Goal: Task Accomplishment & Management: Manage account settings

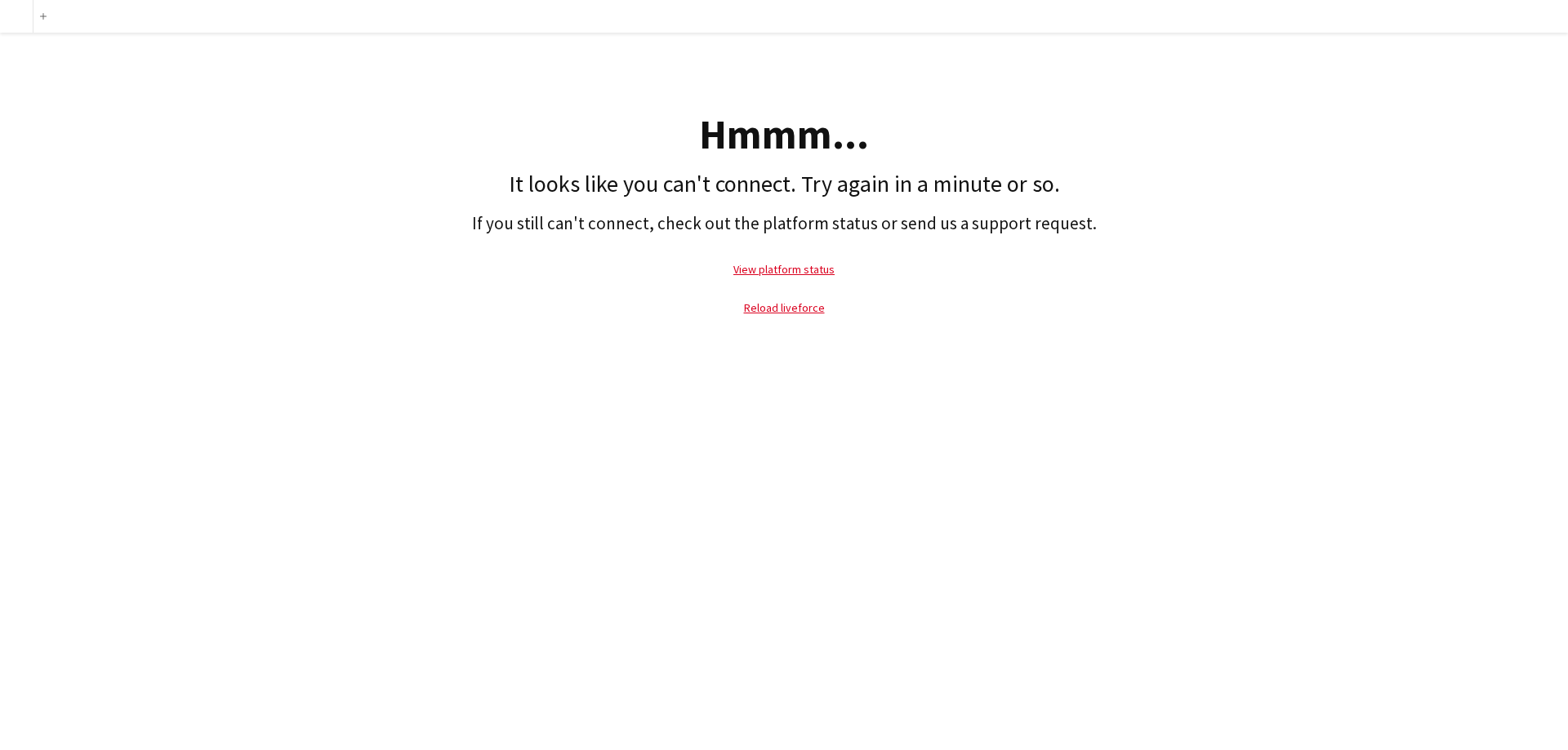
click at [773, 293] on p "Reload liveforce" at bounding box center [784, 307] width 1552 height 37
click at [778, 298] on p "Reload liveforce" at bounding box center [784, 307] width 1552 height 37
click at [779, 302] on link "Reload liveforce" at bounding box center [784, 308] width 81 height 15
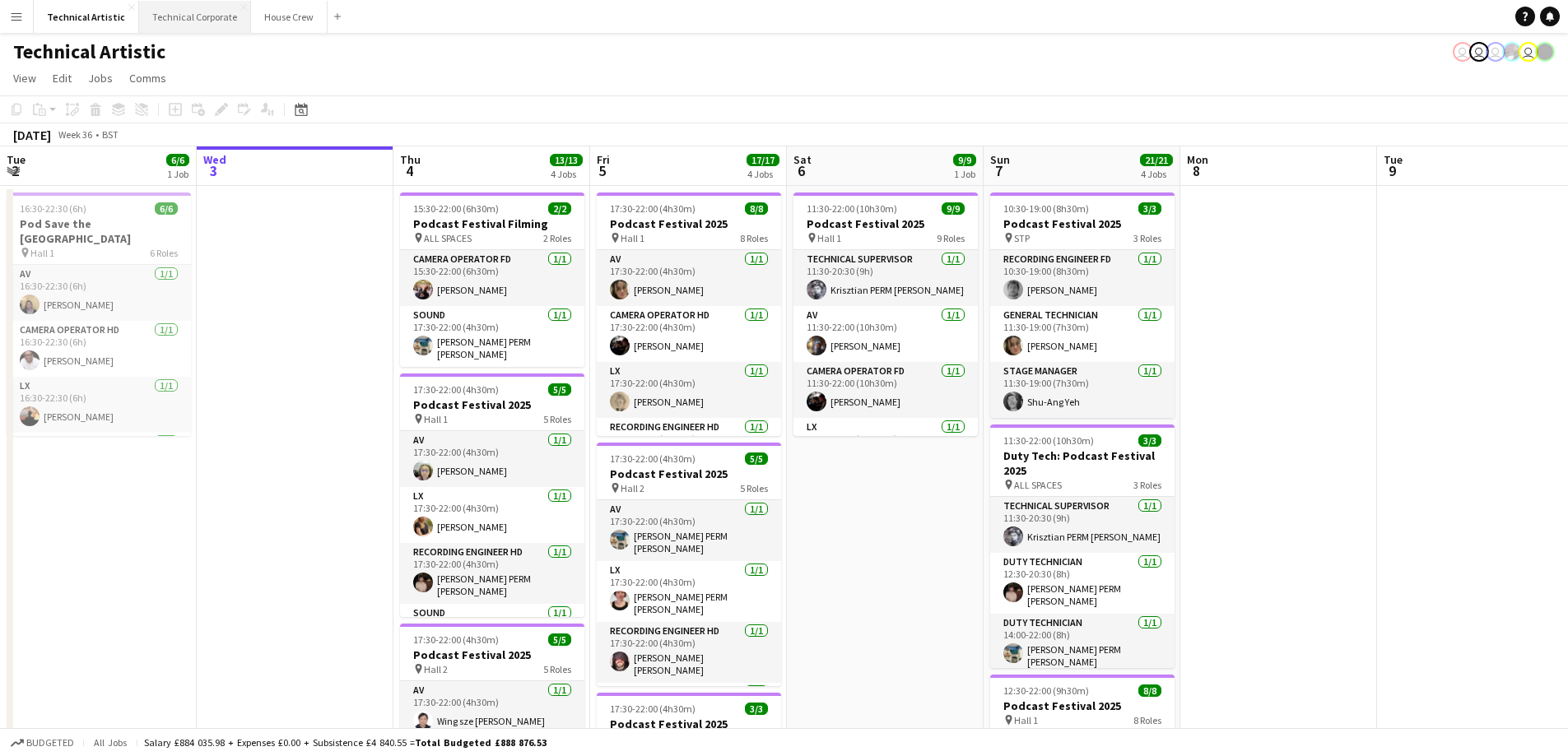
click at [178, 13] on button "Technical Corporate Close" at bounding box center [195, 16] width 112 height 32
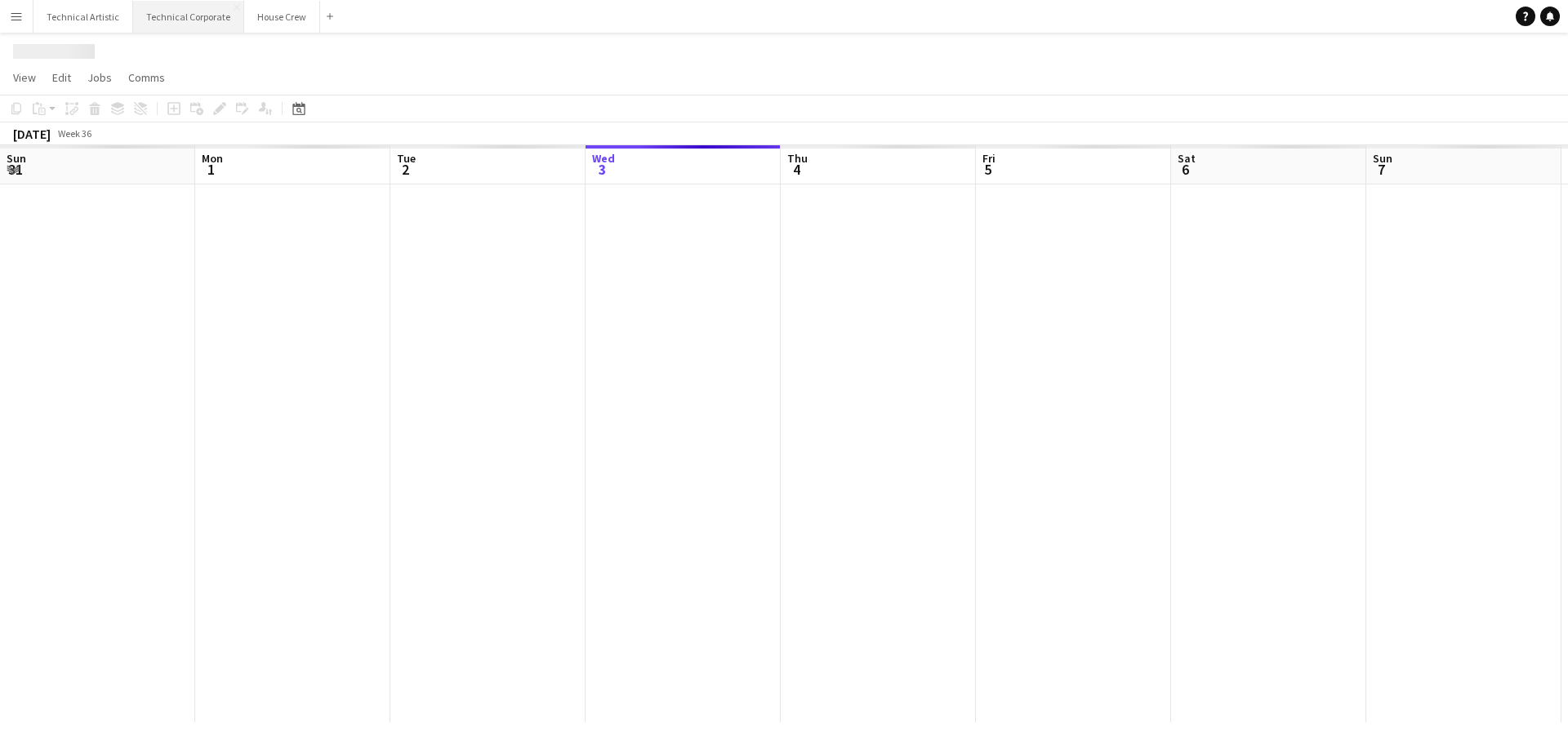
scroll to position [0, 391]
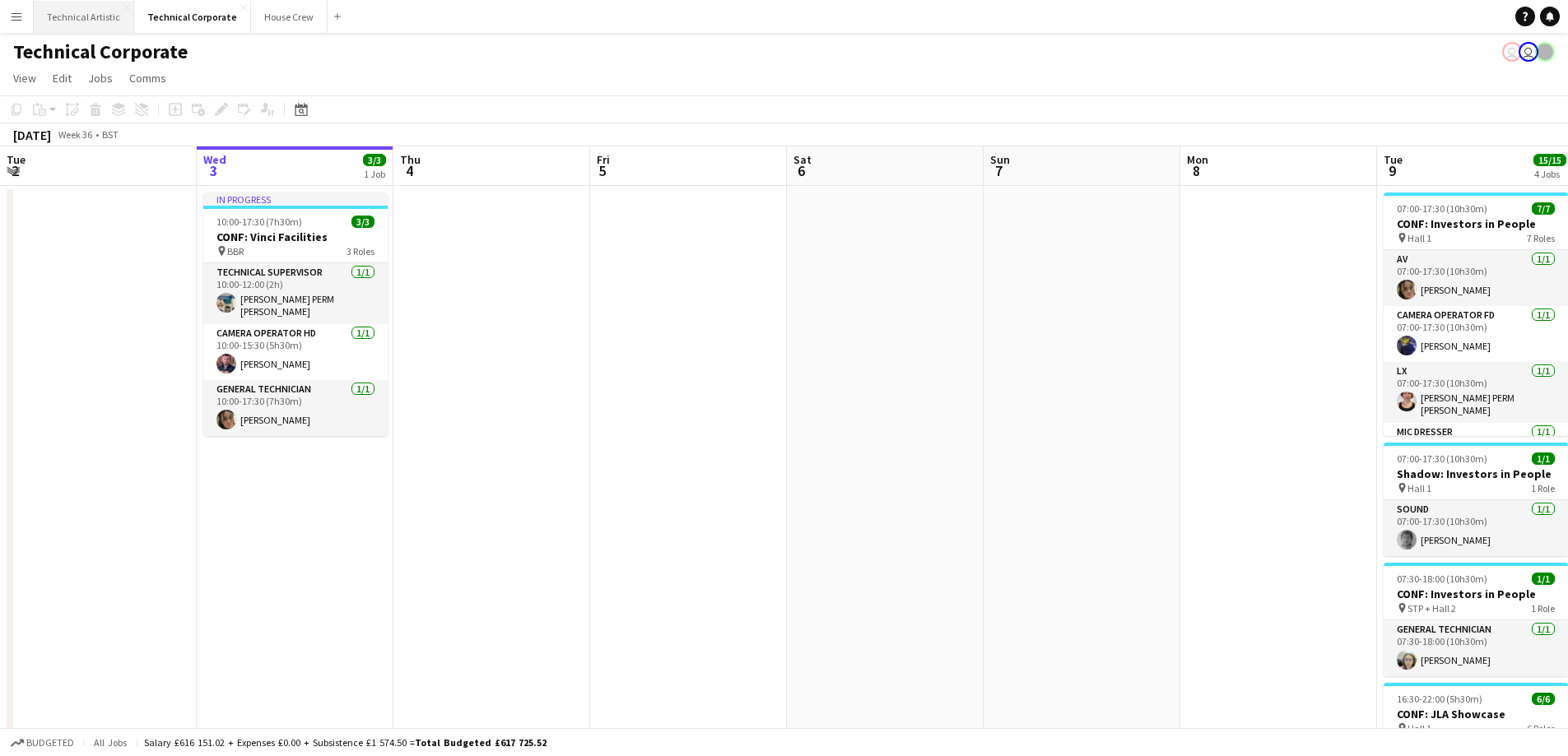
click at [108, 16] on button "Technical Artistic Close" at bounding box center [84, 16] width 101 height 32
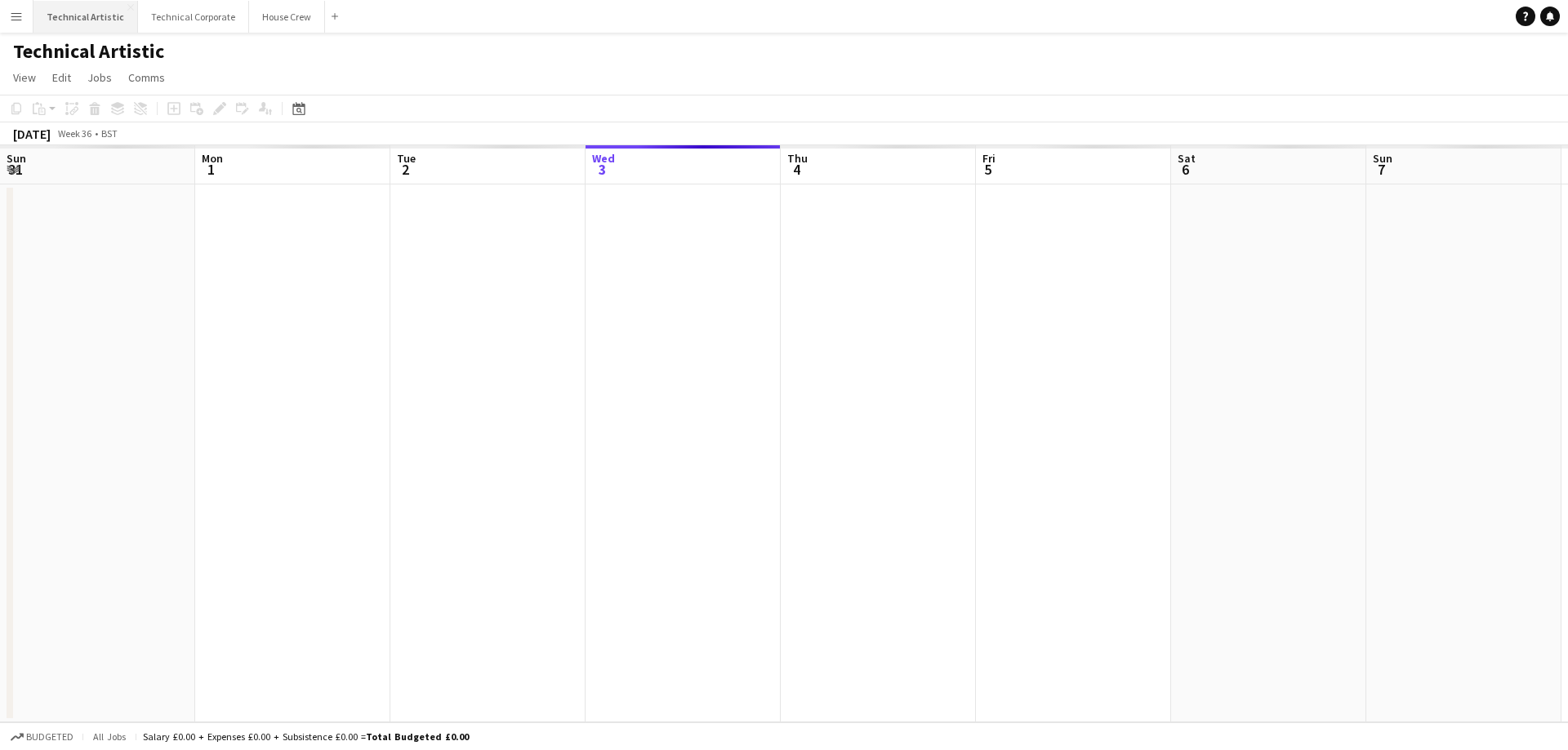
scroll to position [0, 391]
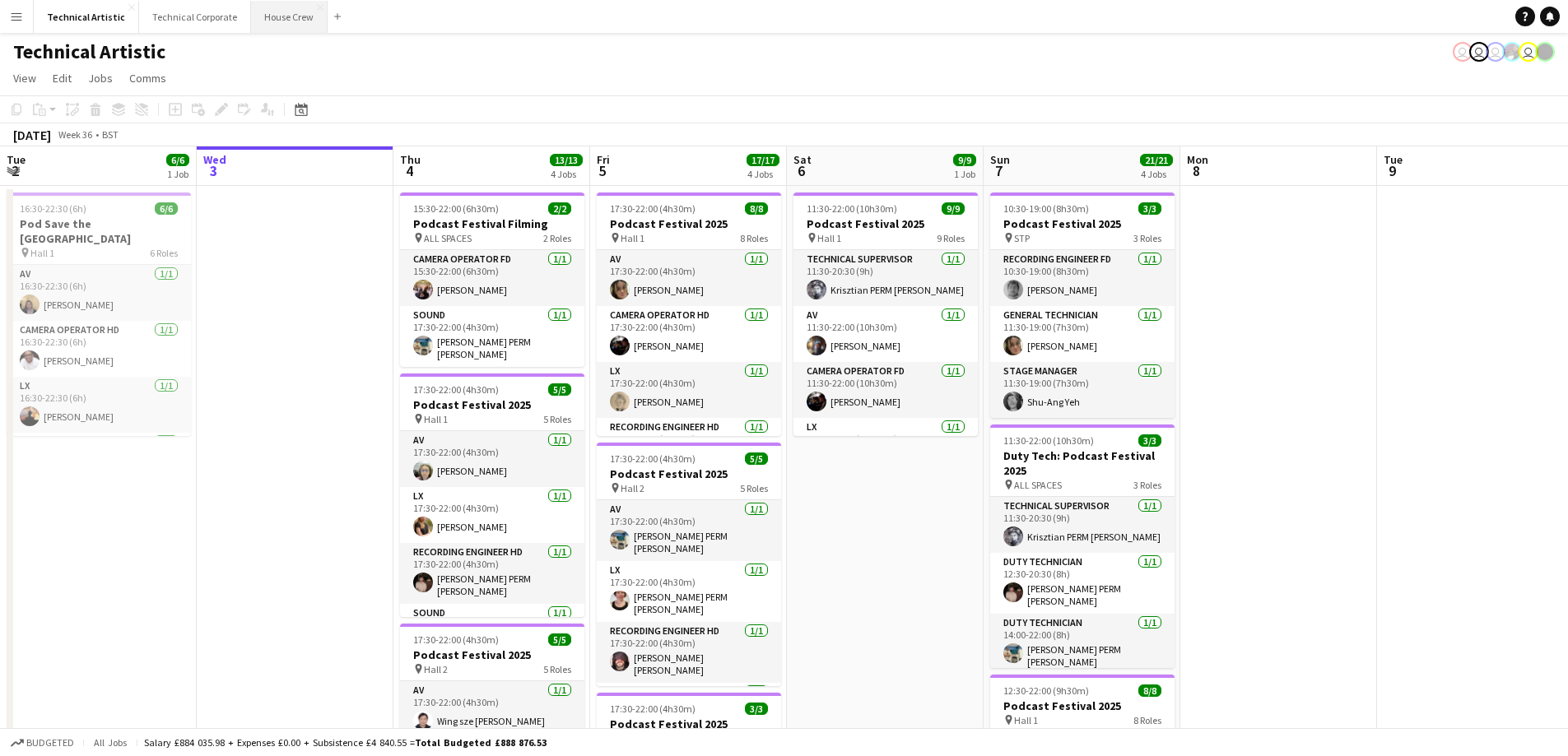
click at [289, 20] on button "House Crew Close" at bounding box center [289, 16] width 77 height 32
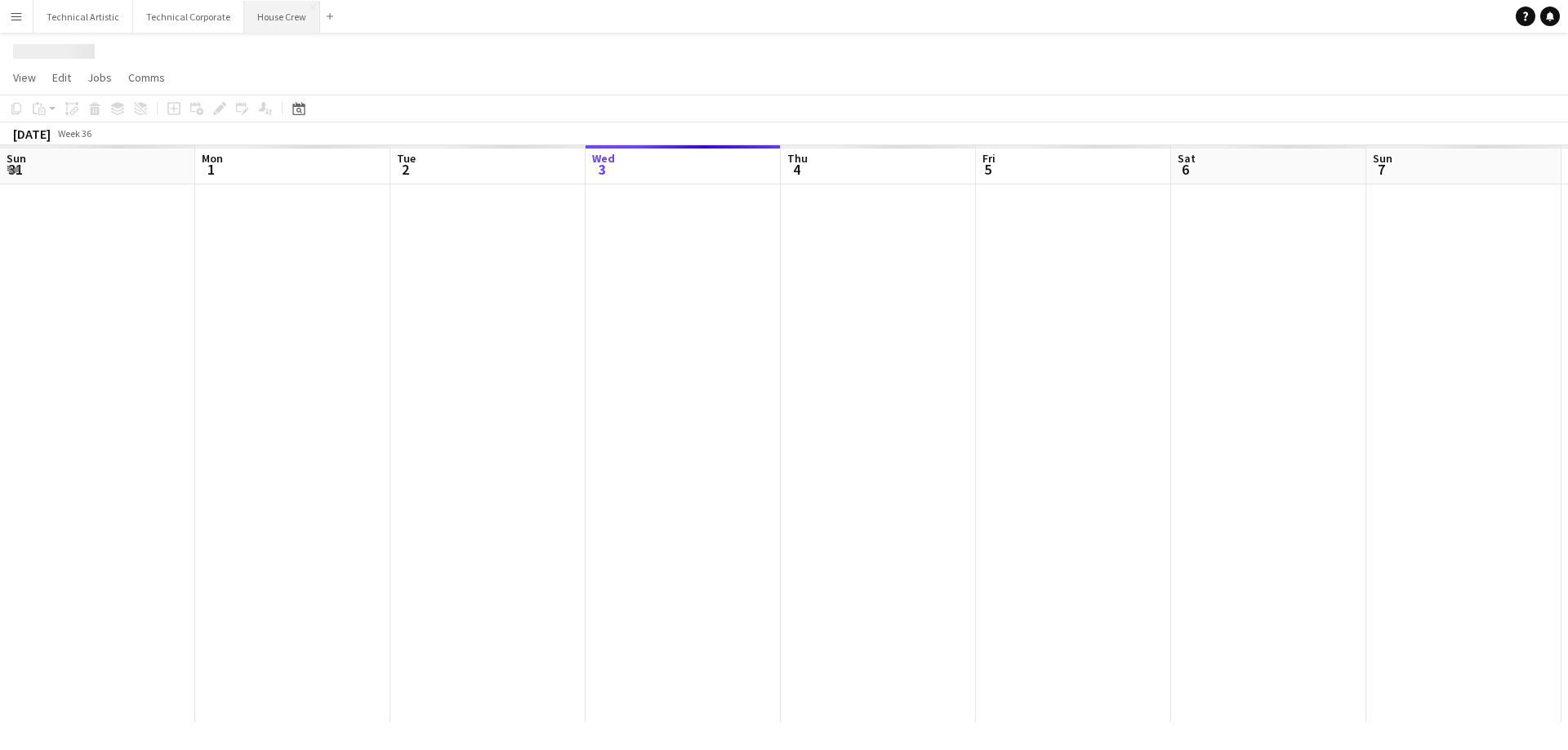
scroll to position [0, 391]
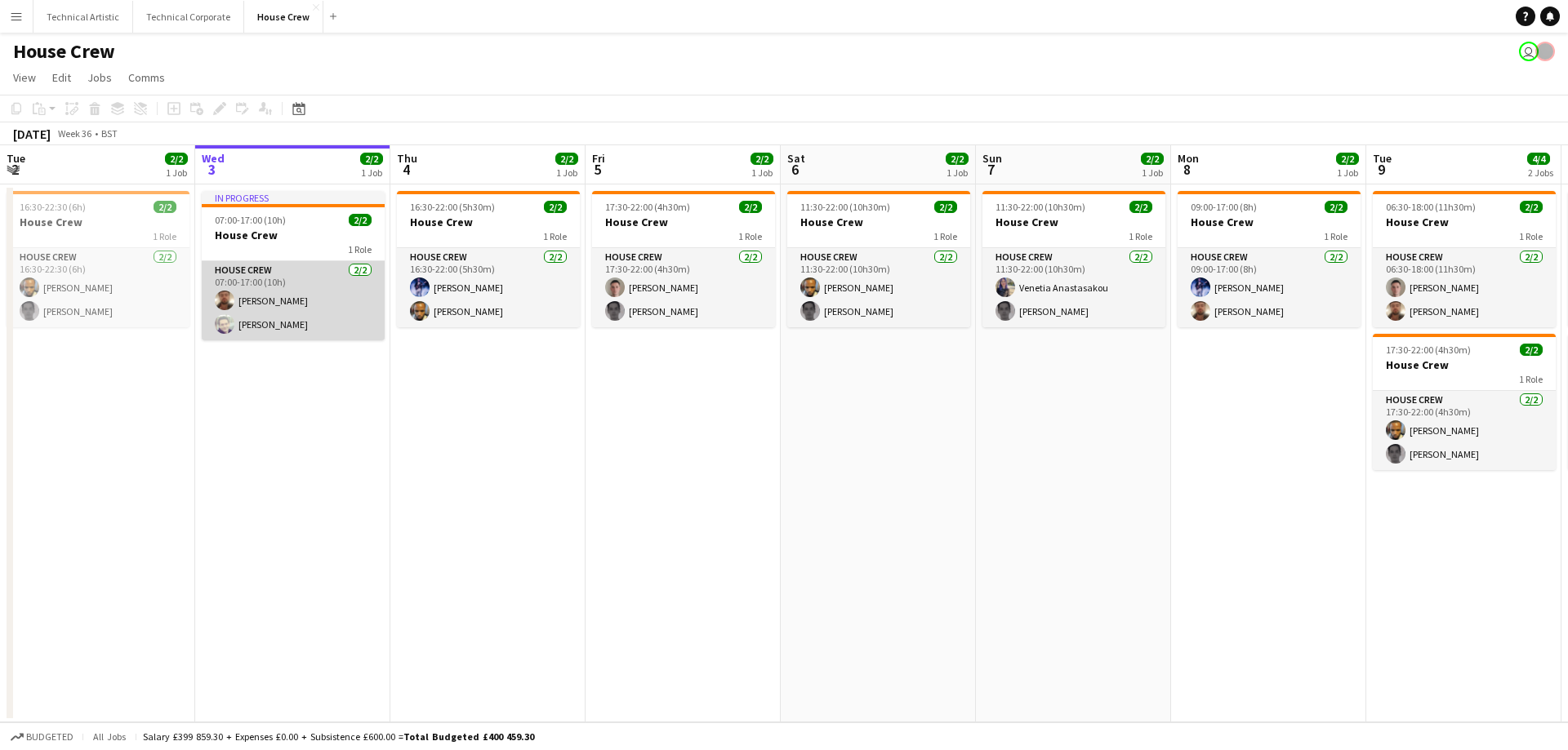
click at [228, 330] on app-user-avatar at bounding box center [224, 324] width 20 height 20
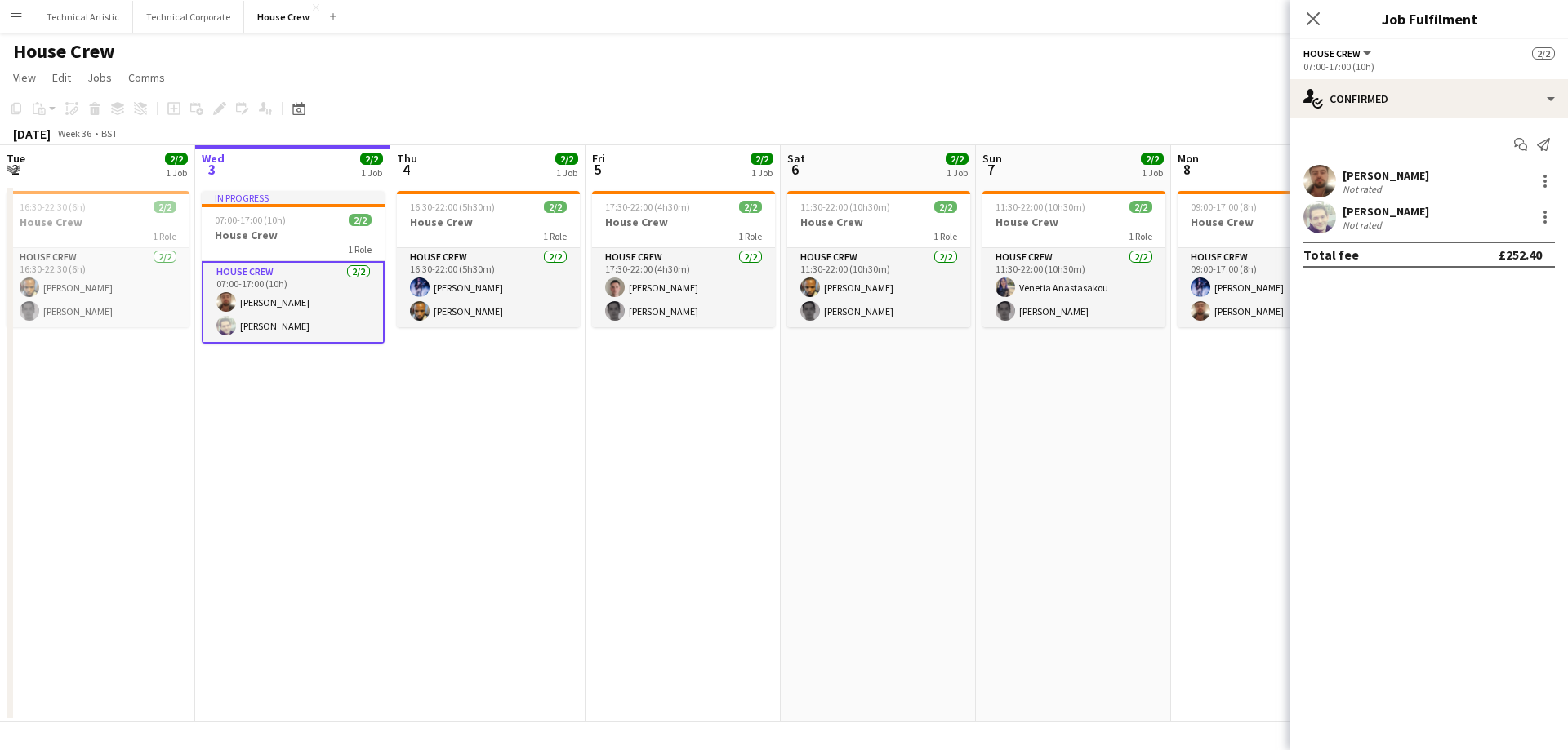
click at [1326, 222] on app-user-avatar at bounding box center [1320, 217] width 33 height 33
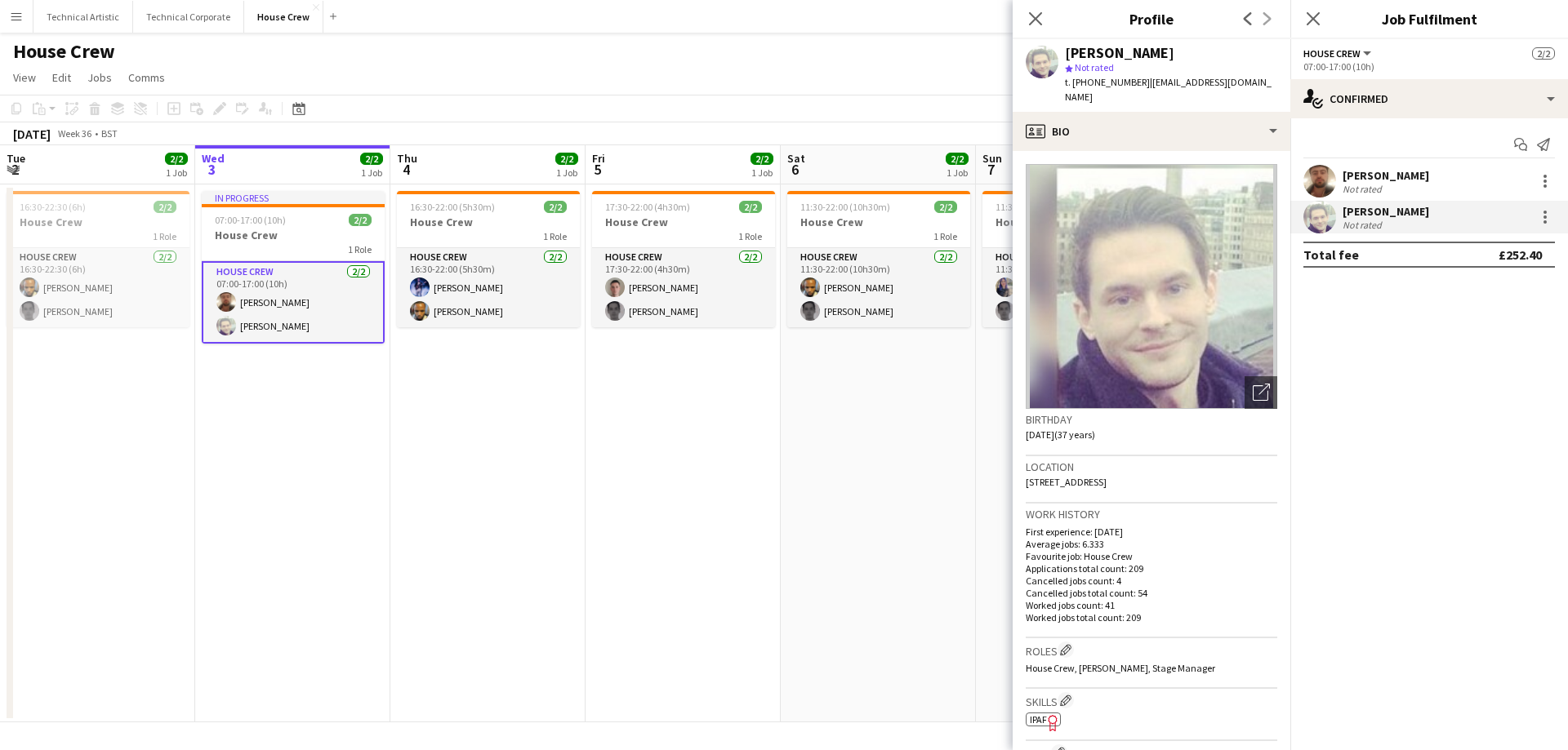
click at [783, 483] on app-date-cell "11:30-22:00 (10h30m) 2/2 House Crew 1 Role House Crew 2/2 11:30-22:00 (10h30m) …" at bounding box center [878, 453] width 195 height 538
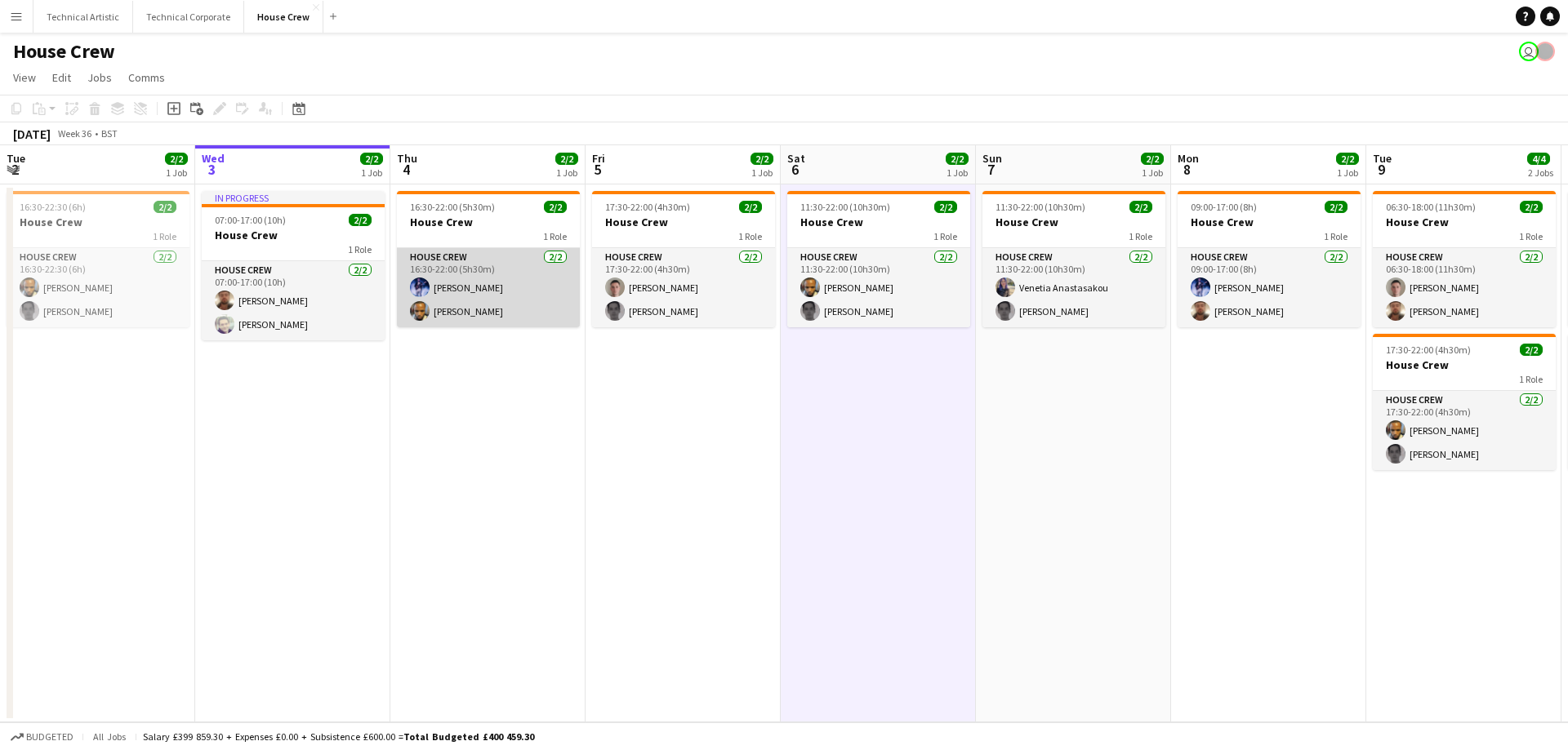
click at [432, 311] on app-card-role "House Crew 2/2 16:30-22:00 (5h30m) Ed Dampier Rhyan Jordan Holder" at bounding box center [488, 287] width 183 height 79
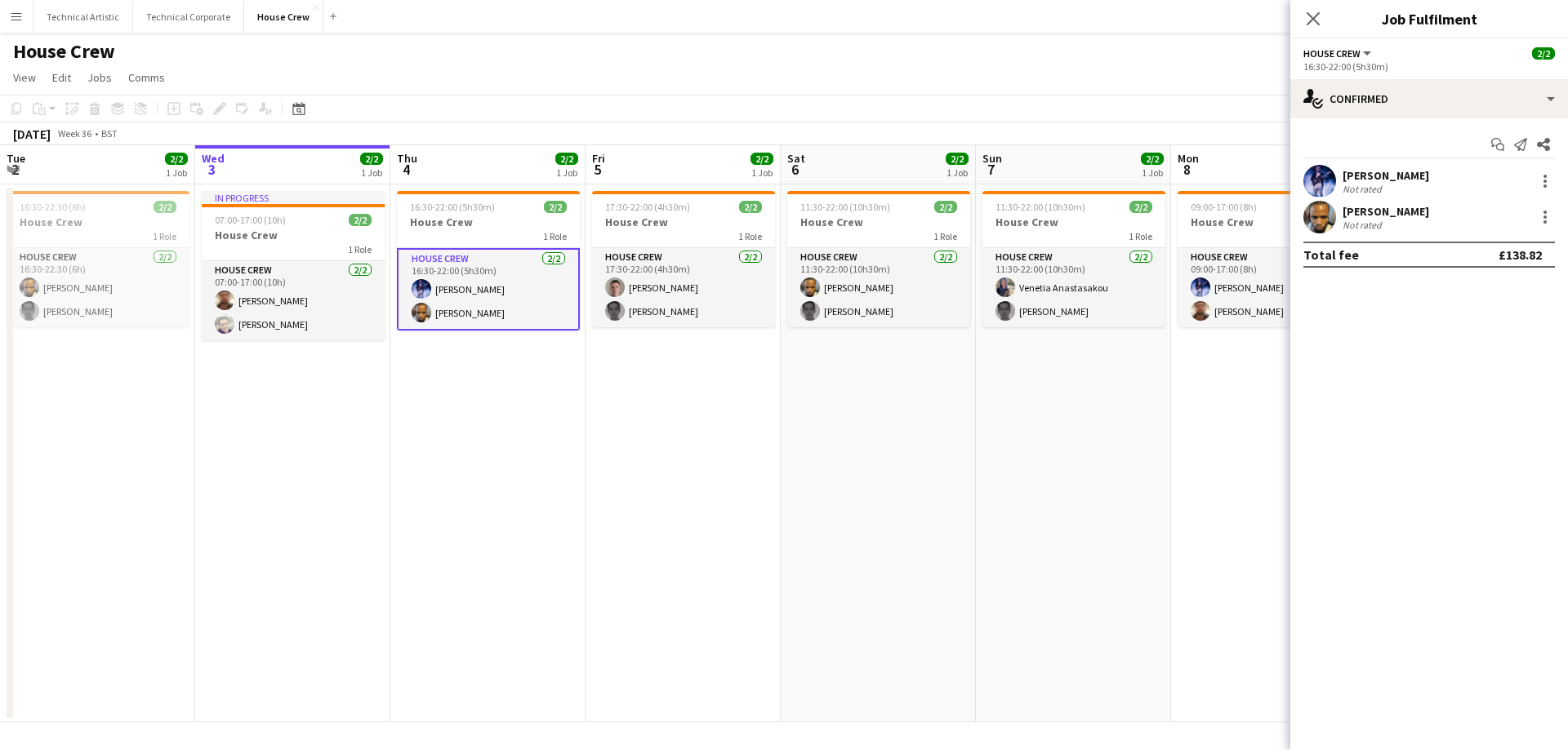
click at [1320, 181] on app-user-avatar at bounding box center [1320, 182] width 33 height 33
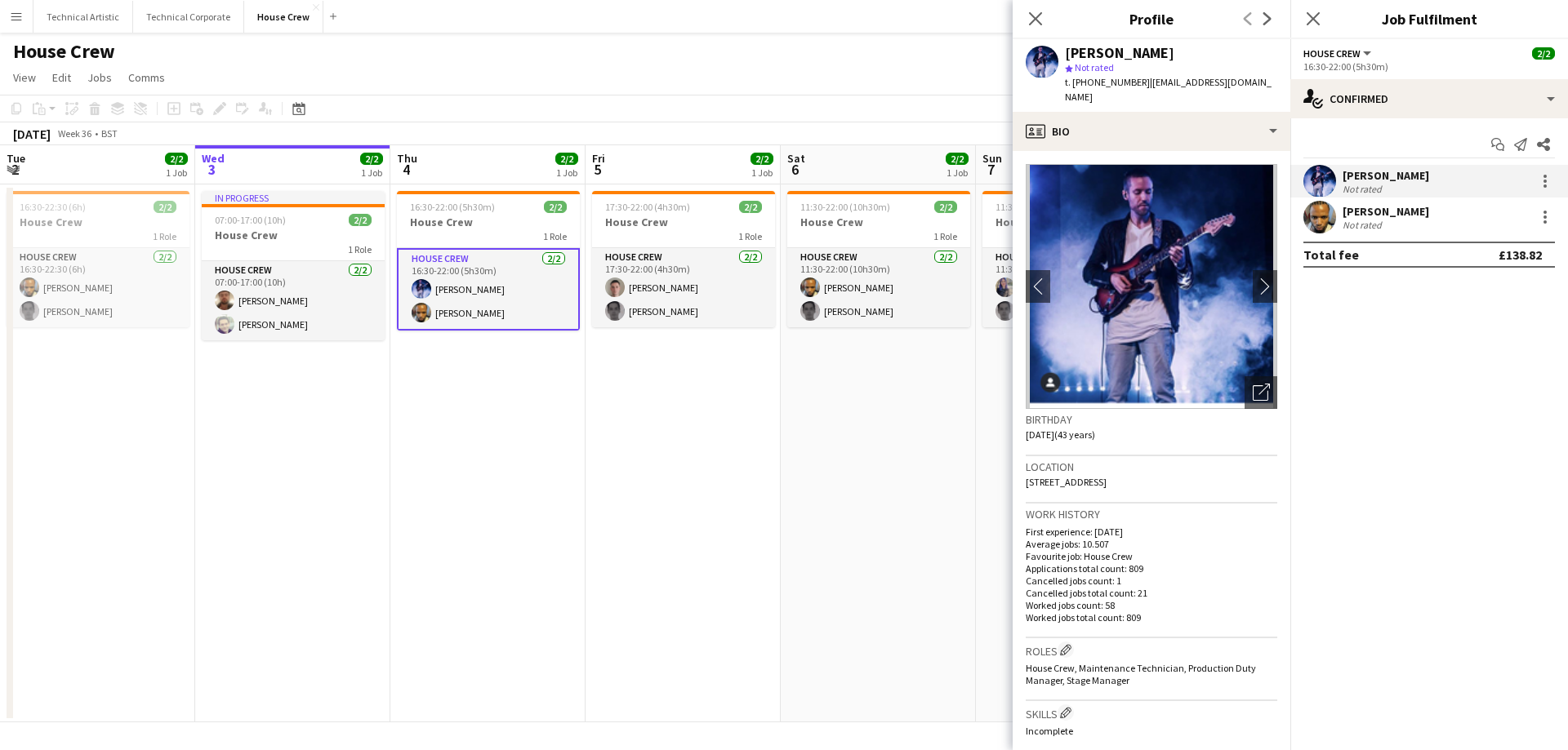
click at [1303, 213] on div "Rhyan Jordan Holder Not rated" at bounding box center [1429, 217] width 278 height 33
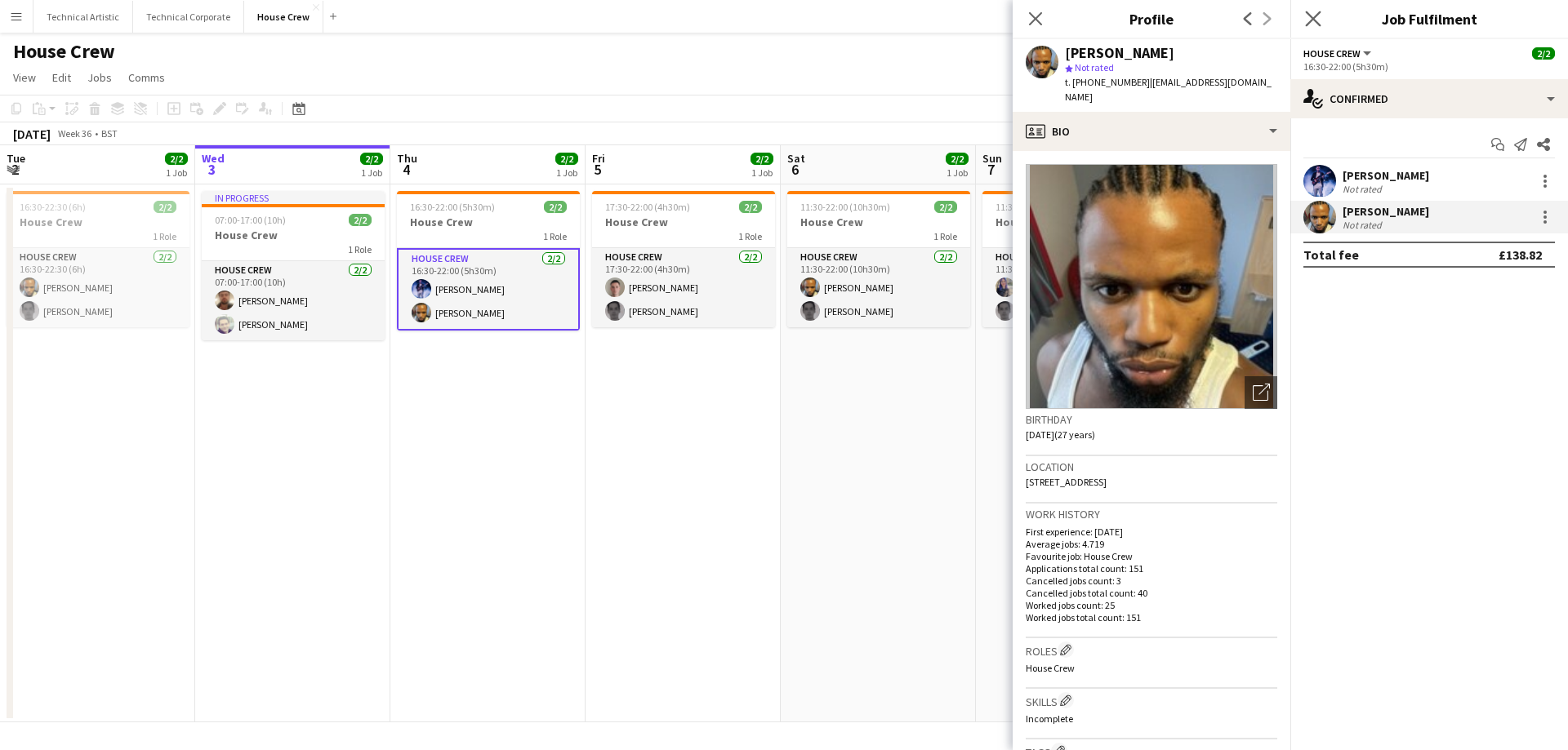
click at [1305, 16] on app-icon "Close pop-in" at bounding box center [1314, 19] width 24 height 24
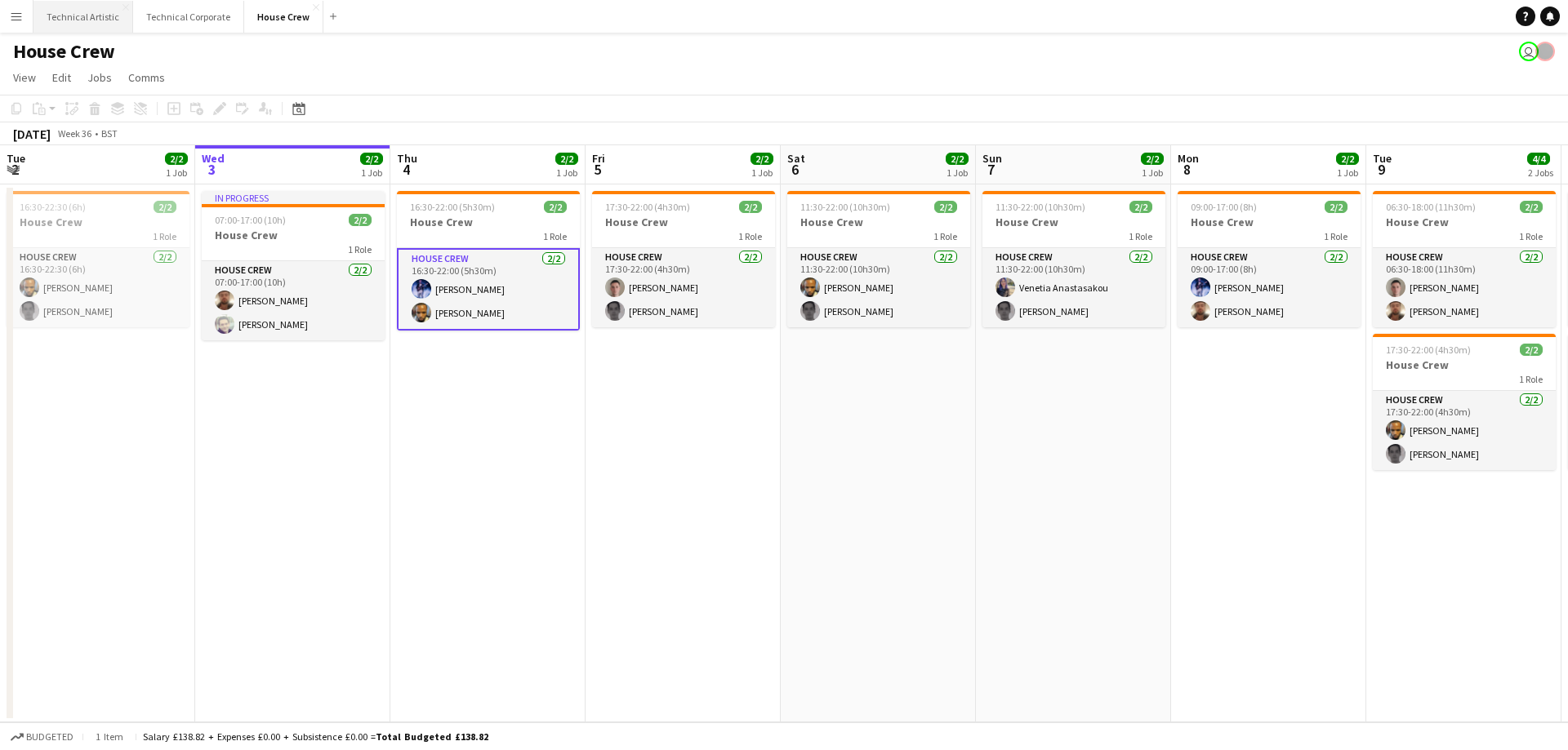
click at [86, 20] on button "Technical Artistic Close" at bounding box center [84, 16] width 100 height 32
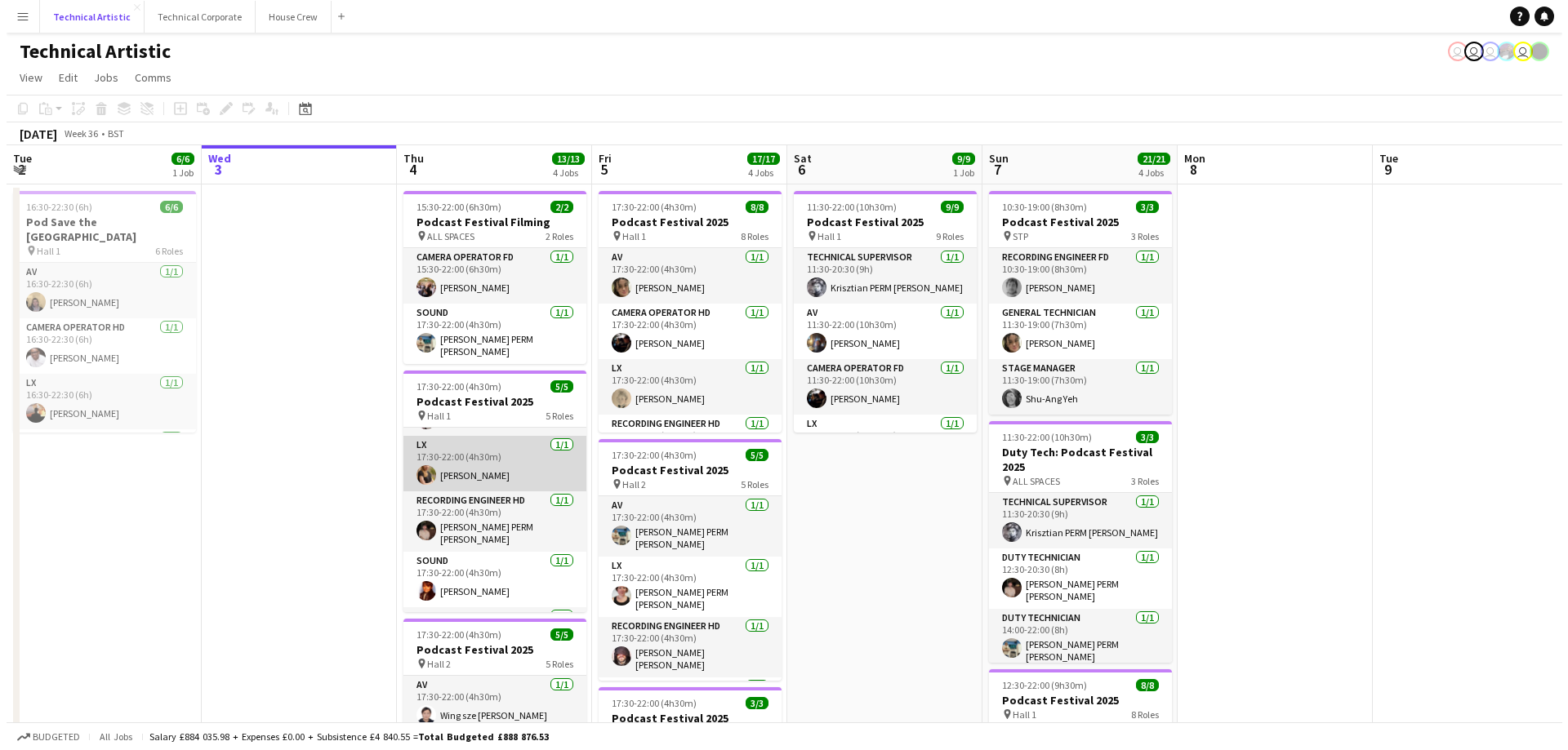
scroll to position [93, 0]
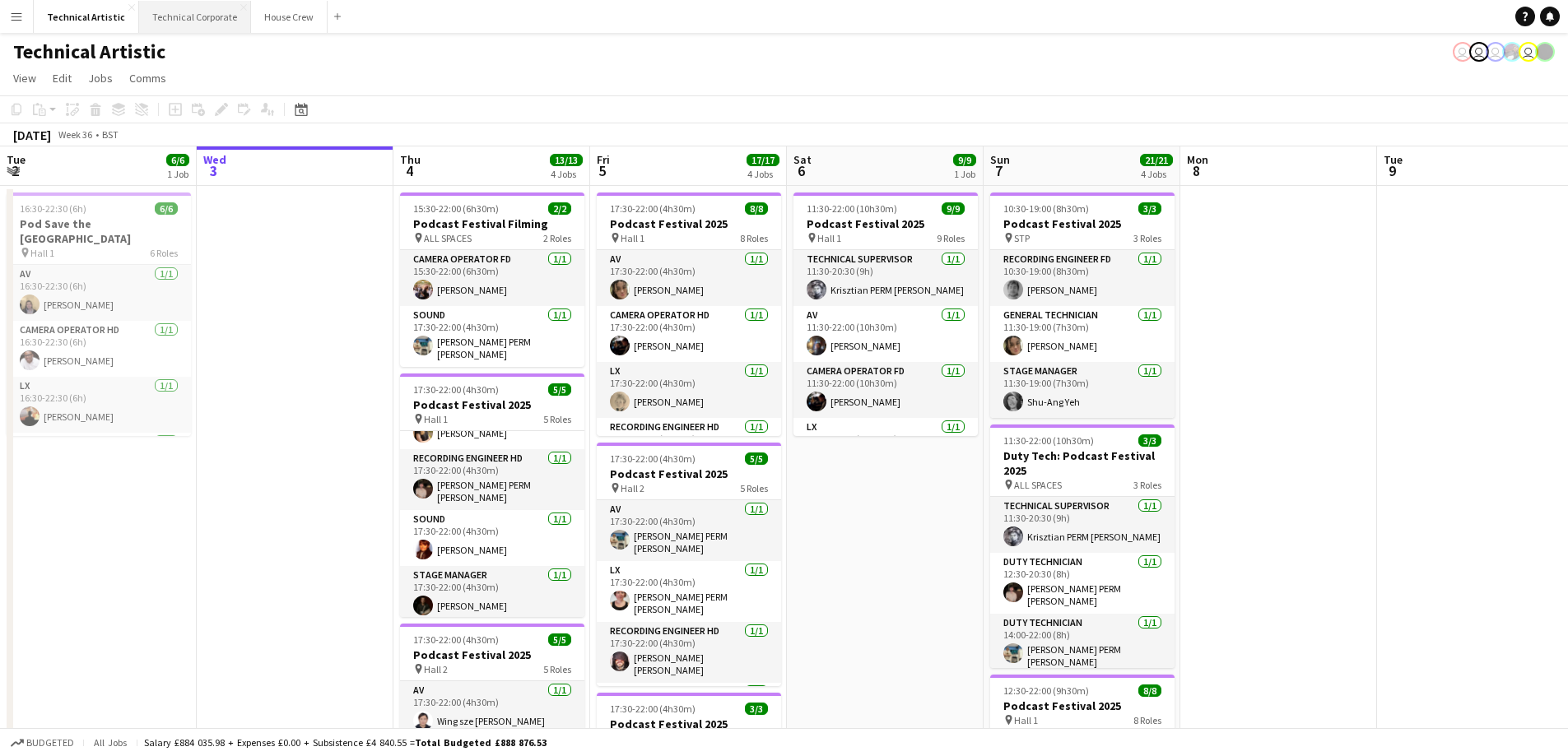
click at [166, 5] on button "Technical Corporate Close" at bounding box center [195, 16] width 112 height 32
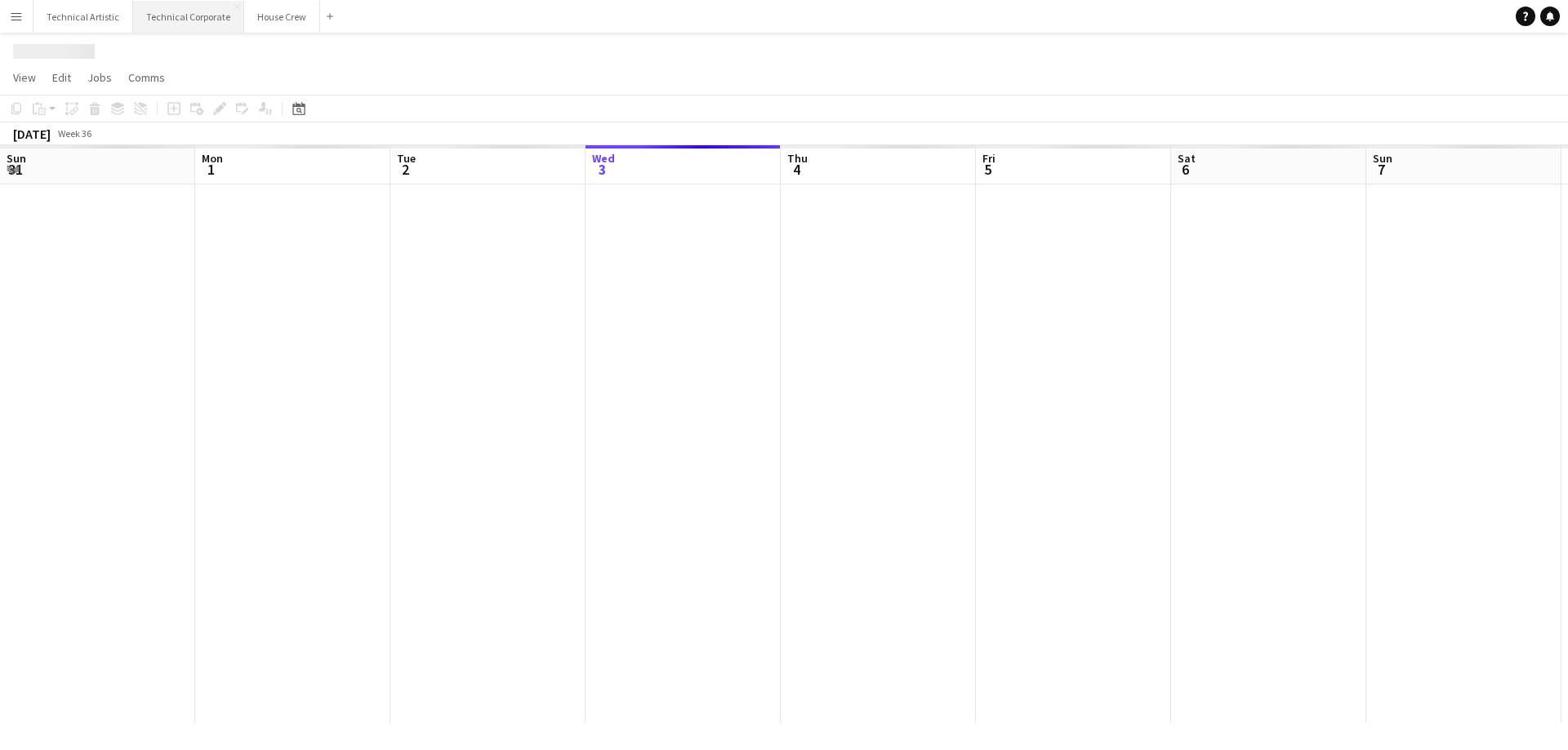
scroll to position [0, 391]
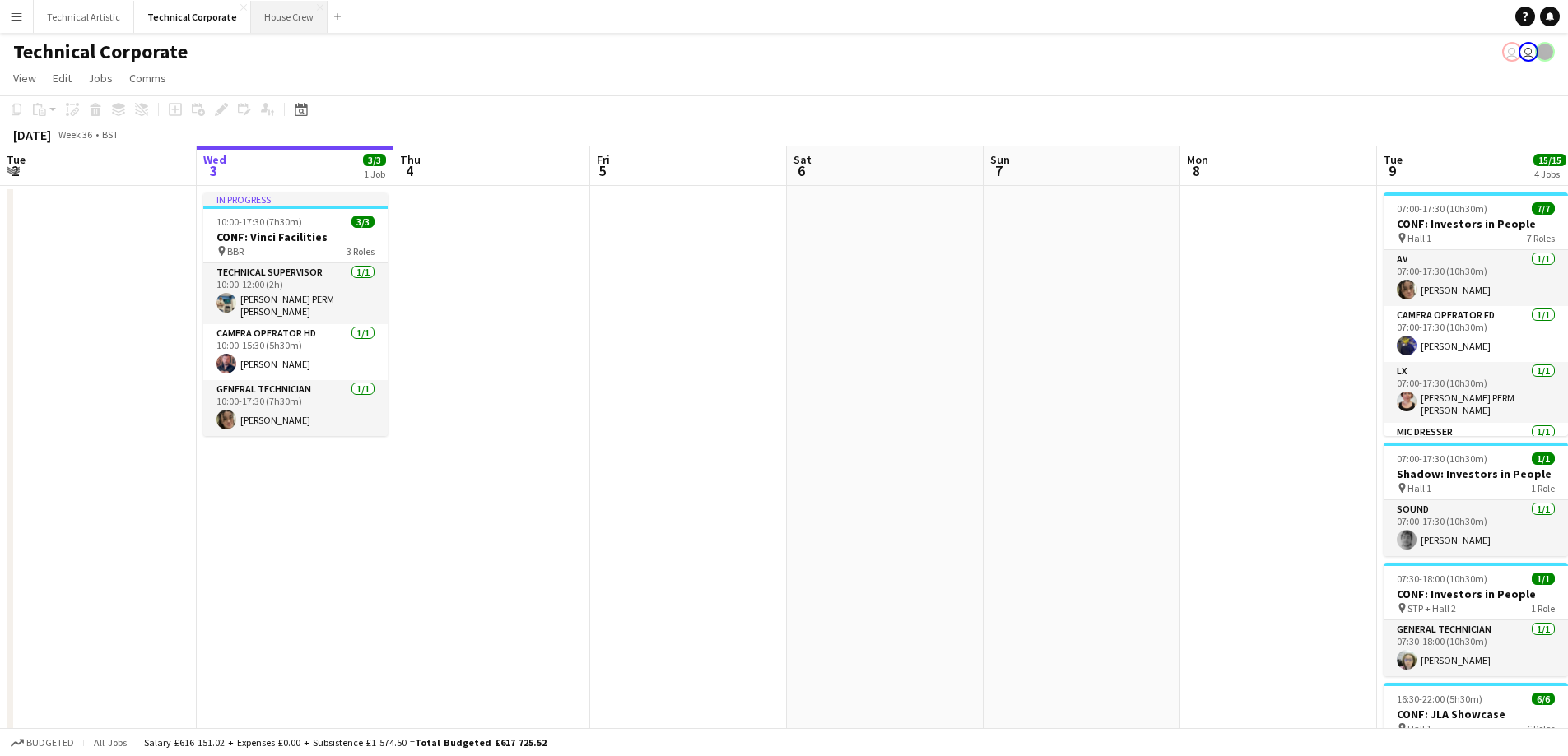
click at [269, 19] on button "House Crew Close" at bounding box center [289, 16] width 77 height 32
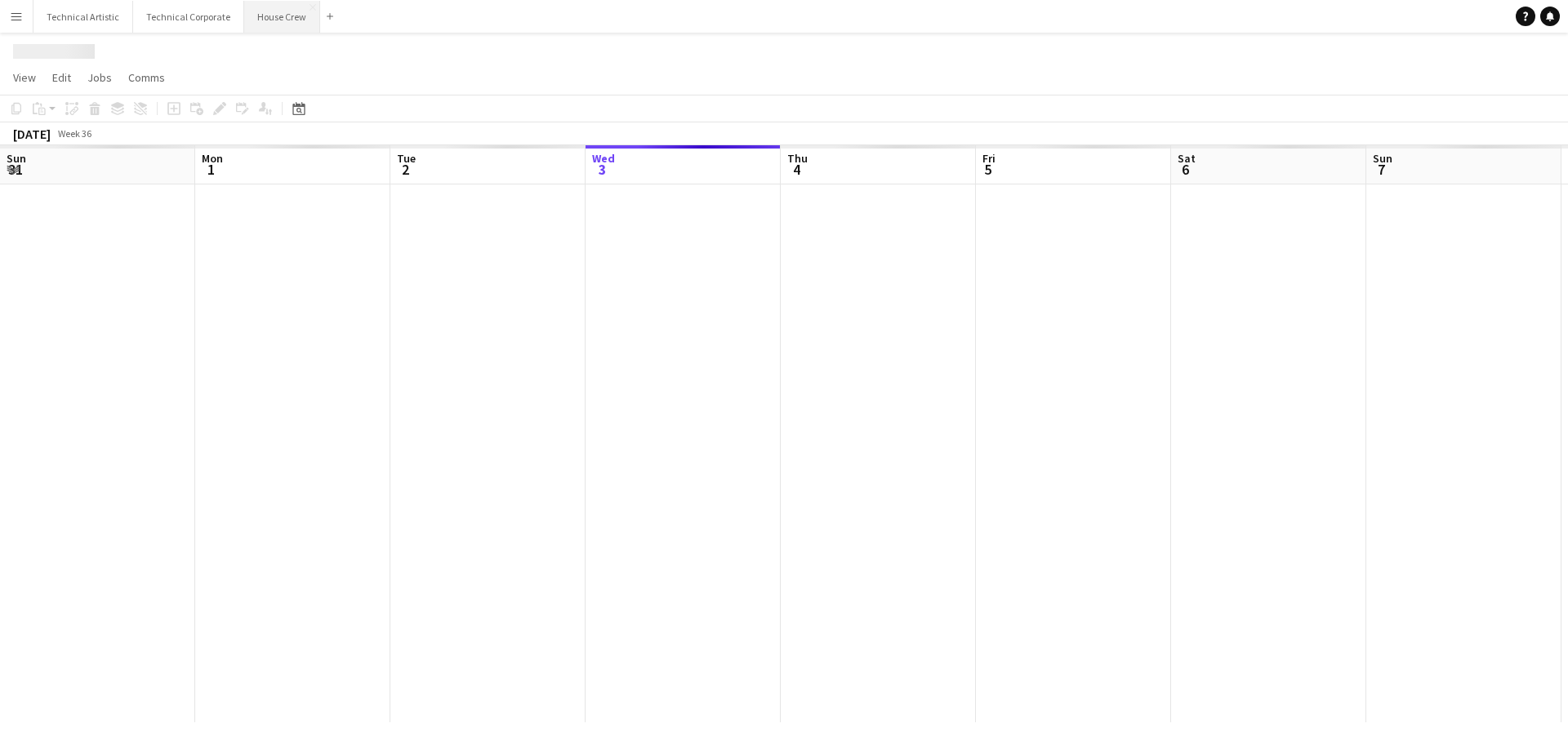
scroll to position [0, 391]
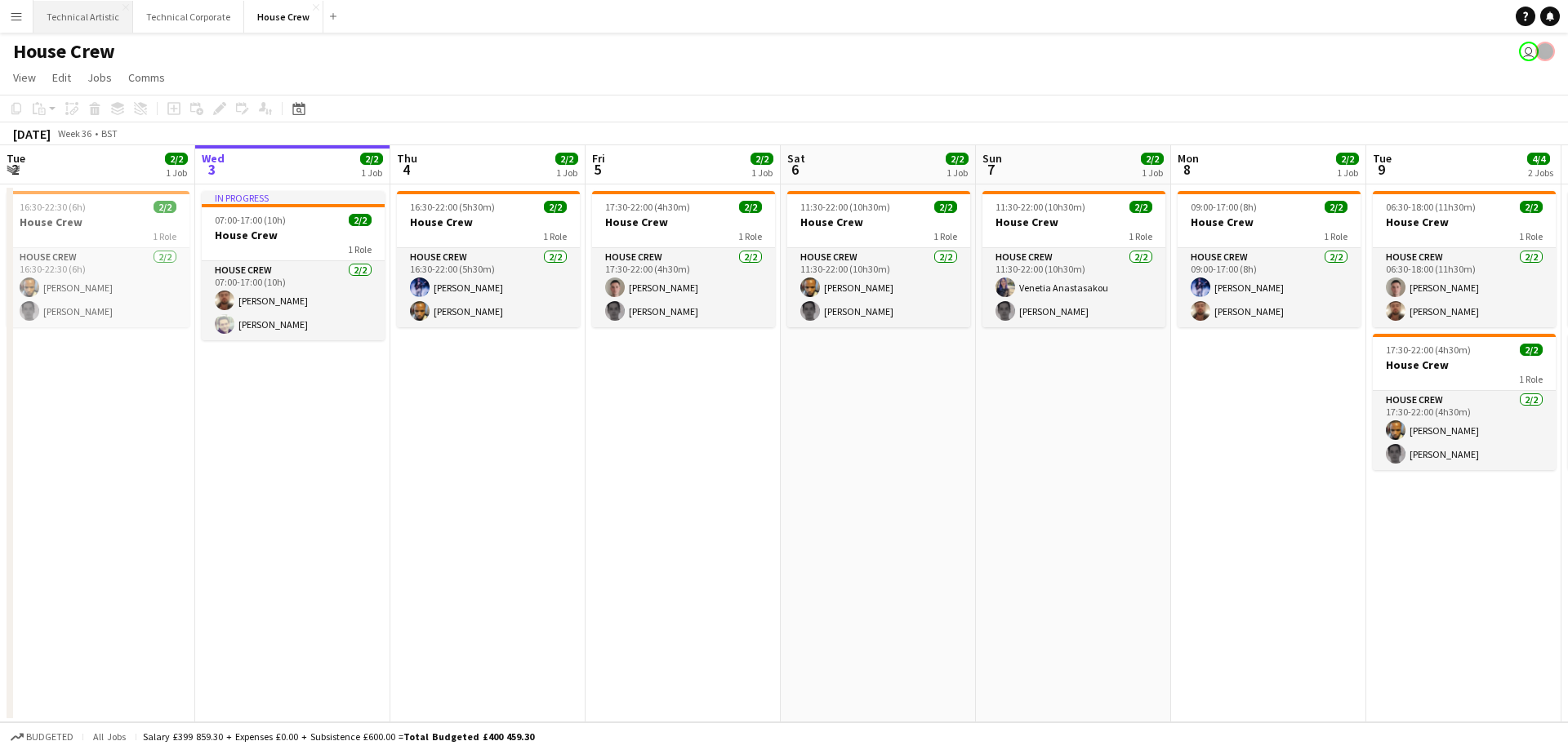
click at [84, 24] on button "Technical Artistic Close" at bounding box center [84, 16] width 100 height 32
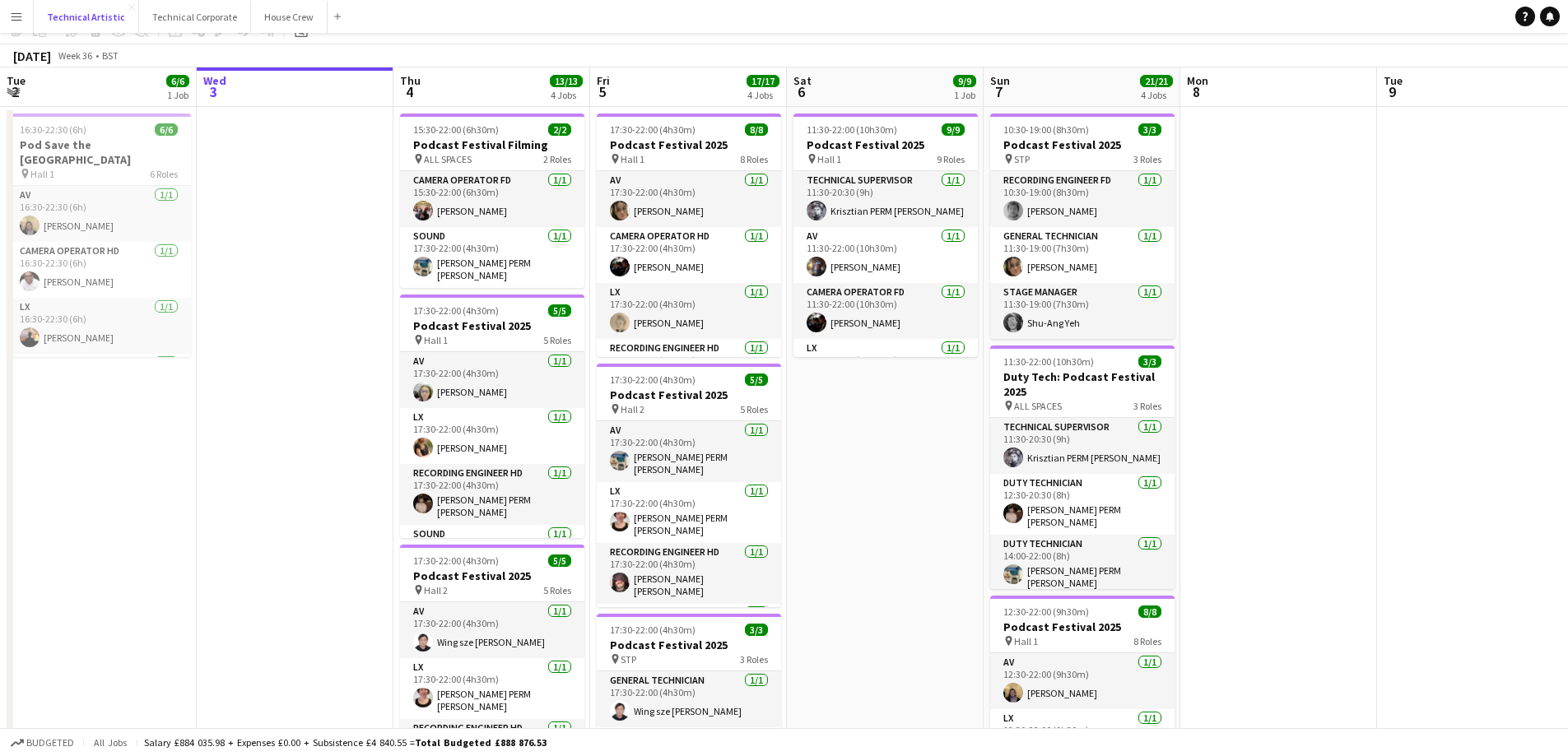
scroll to position [165, 0]
